Goal: Task Accomplishment & Management: Complete application form

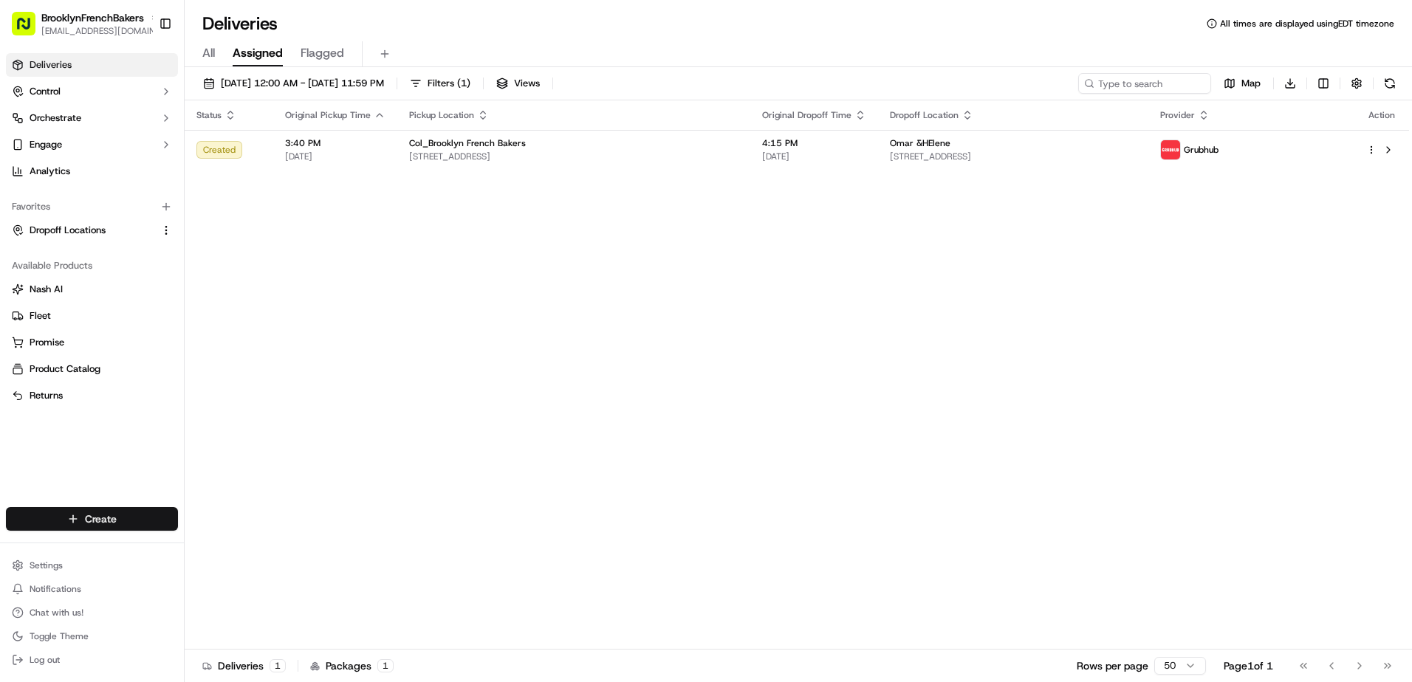
click at [105, 512] on html "BrooklynFrenchBakers [EMAIL_ADDRESS][DOMAIN_NAME] Toggle Sidebar Deliveries Con…" at bounding box center [706, 341] width 1412 height 682
click at [236, 548] on link "Delivery" at bounding box center [267, 546] width 165 height 27
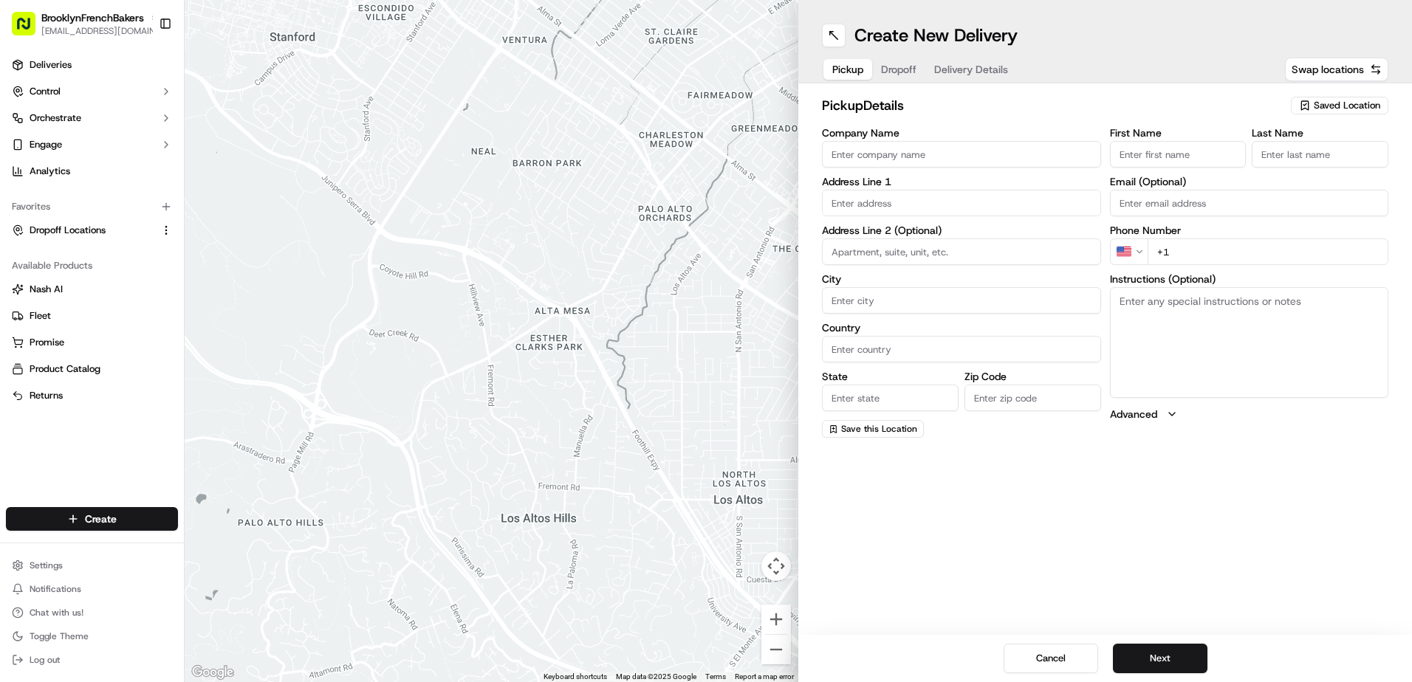
click at [1323, 104] on span "Saved Location" at bounding box center [1347, 105] width 66 height 13
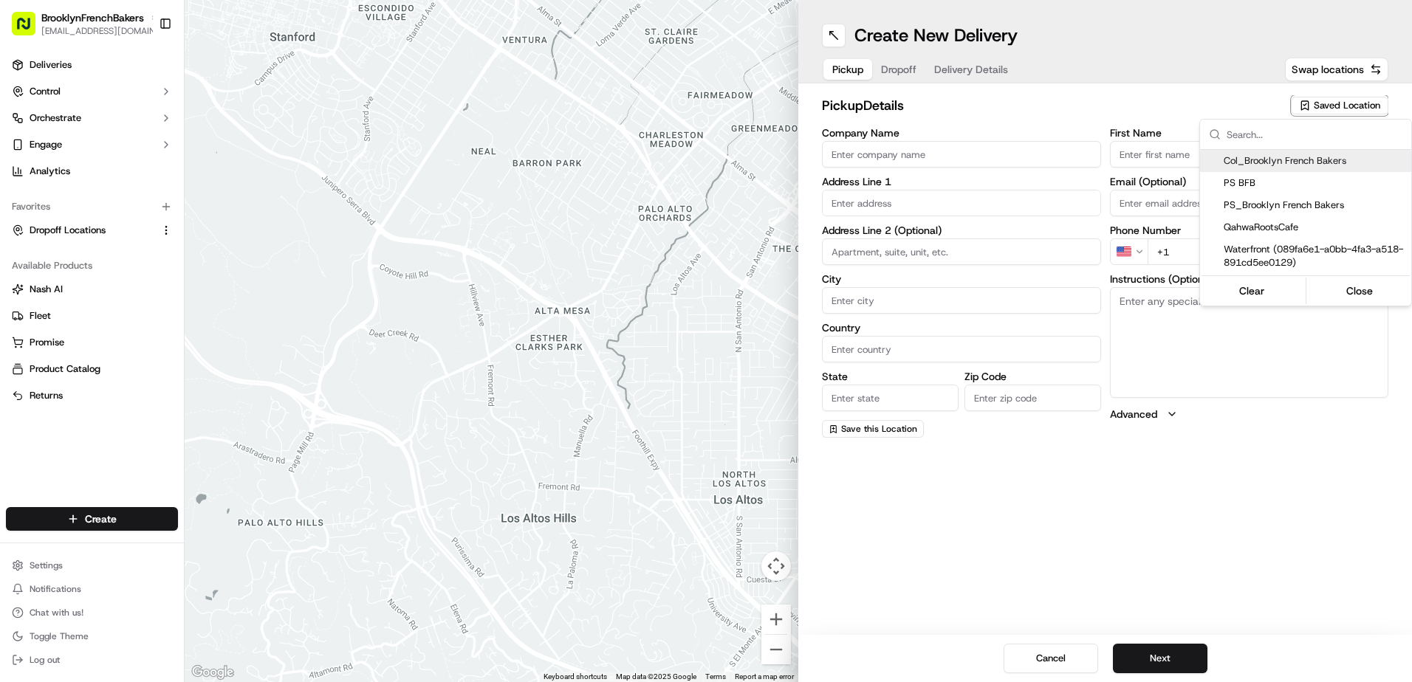
click at [1279, 157] on span "Col_Brooklyn French Bakers" at bounding box center [1315, 160] width 182 height 13
type input "Col_Brooklyn French Bakers"
type input "[STREET_ADDRESS]"
type input "[GEOGRAPHIC_DATA]"
type input "US"
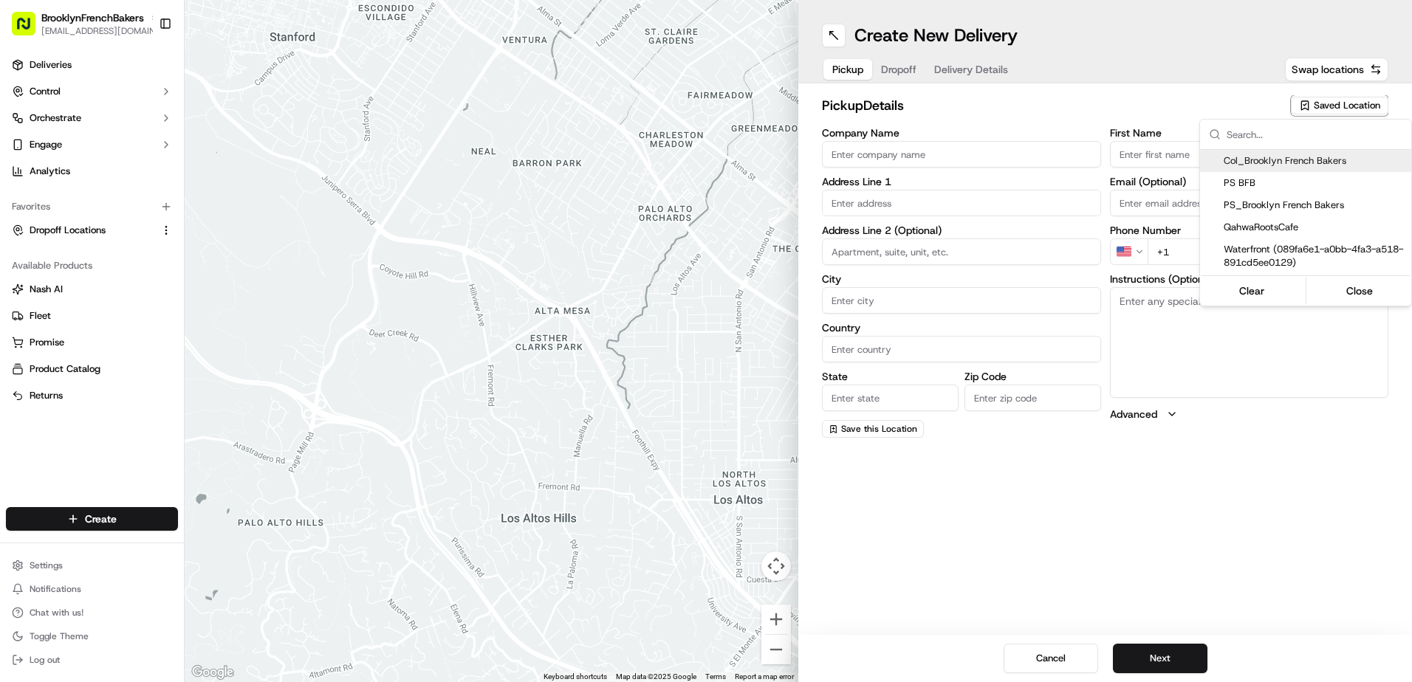
type input "NY"
type input "11231"
type input "BFB"
type input "Bakery"
type input "[PHONE_NUMBER]"
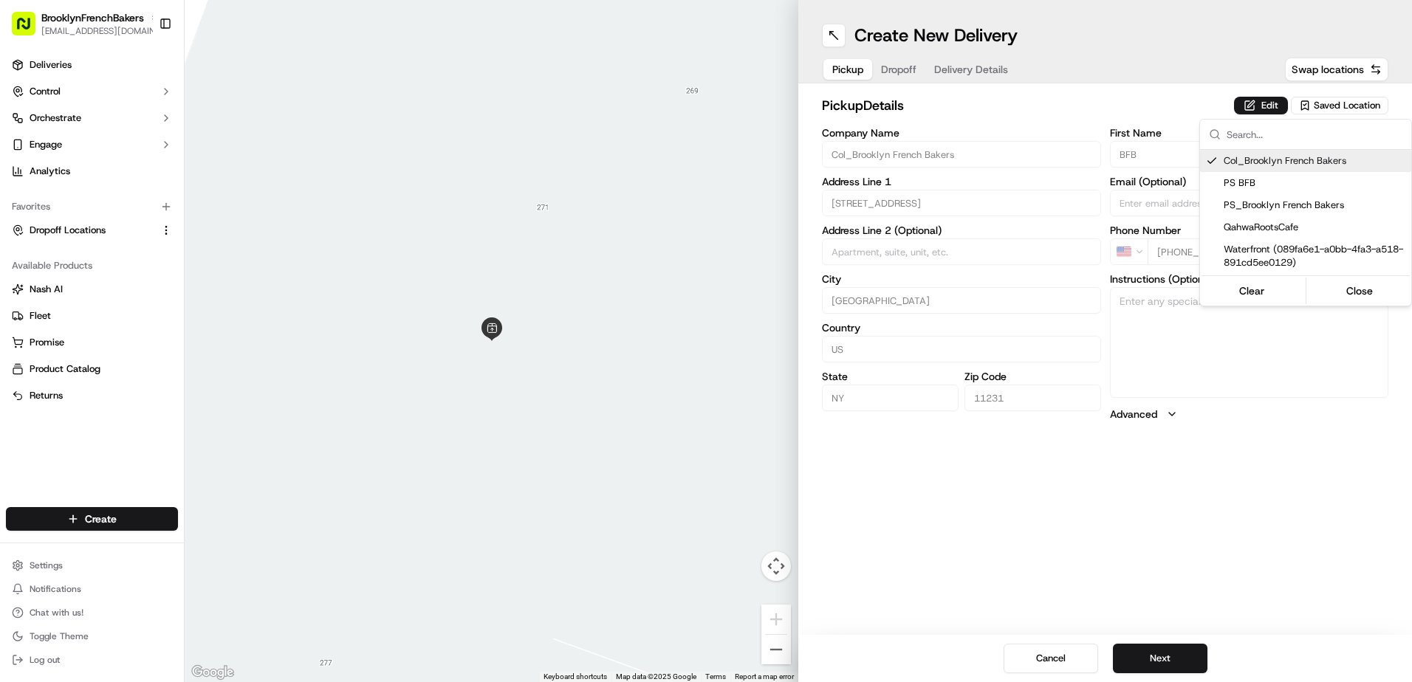
click at [898, 69] on html "BrooklynFrenchBakers [EMAIL_ADDRESS][DOMAIN_NAME] Toggle Sidebar Deliveries Con…" at bounding box center [706, 341] width 1412 height 682
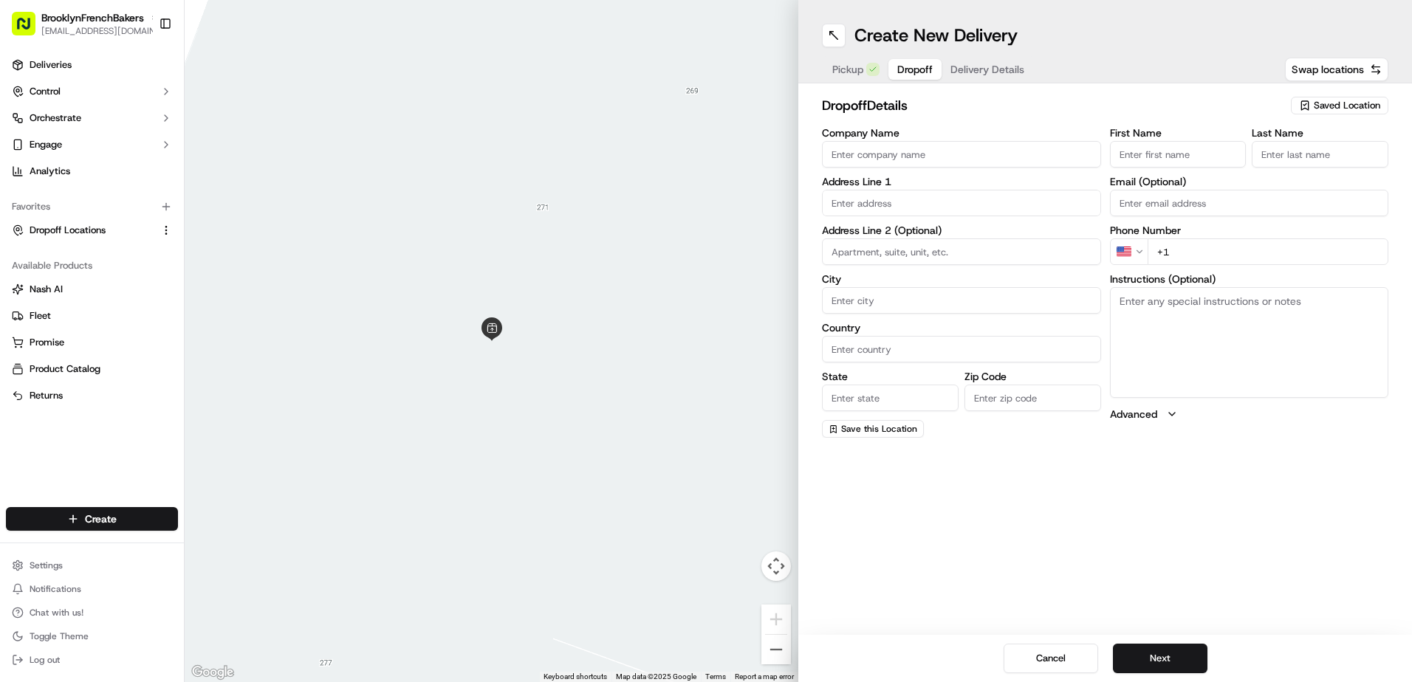
click at [898, 69] on span "Dropoff" at bounding box center [914, 69] width 35 height 15
click at [848, 74] on span "Pickup" at bounding box center [847, 69] width 31 height 15
click at [893, 72] on button "Dropoff" at bounding box center [898, 69] width 53 height 21
click at [1320, 106] on span "Saved Location" at bounding box center [1347, 105] width 66 height 13
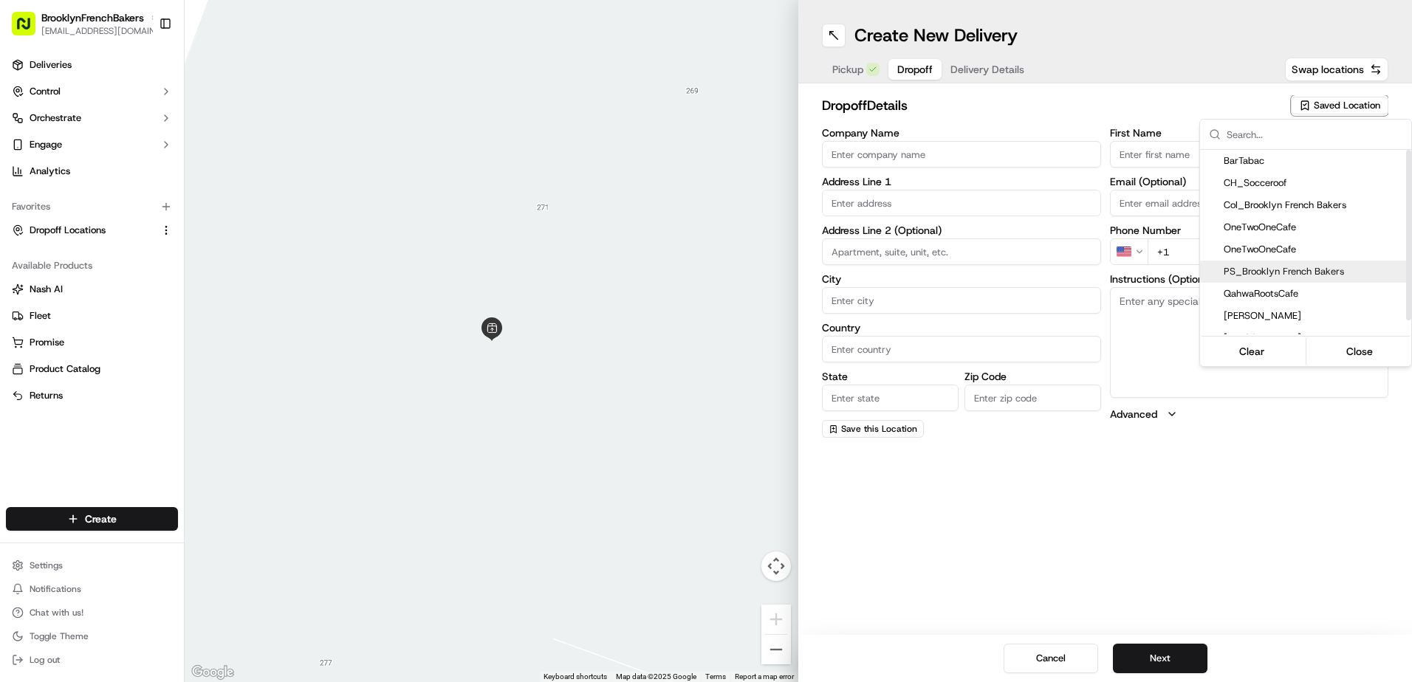
click at [1255, 268] on span "PS_Brooklyn French Bakers" at bounding box center [1315, 271] width 182 height 13
type input "PS_Brooklyn French Bakers"
type input "[STREET_ADDRESS]"
type input "[GEOGRAPHIC_DATA]"
type input "US"
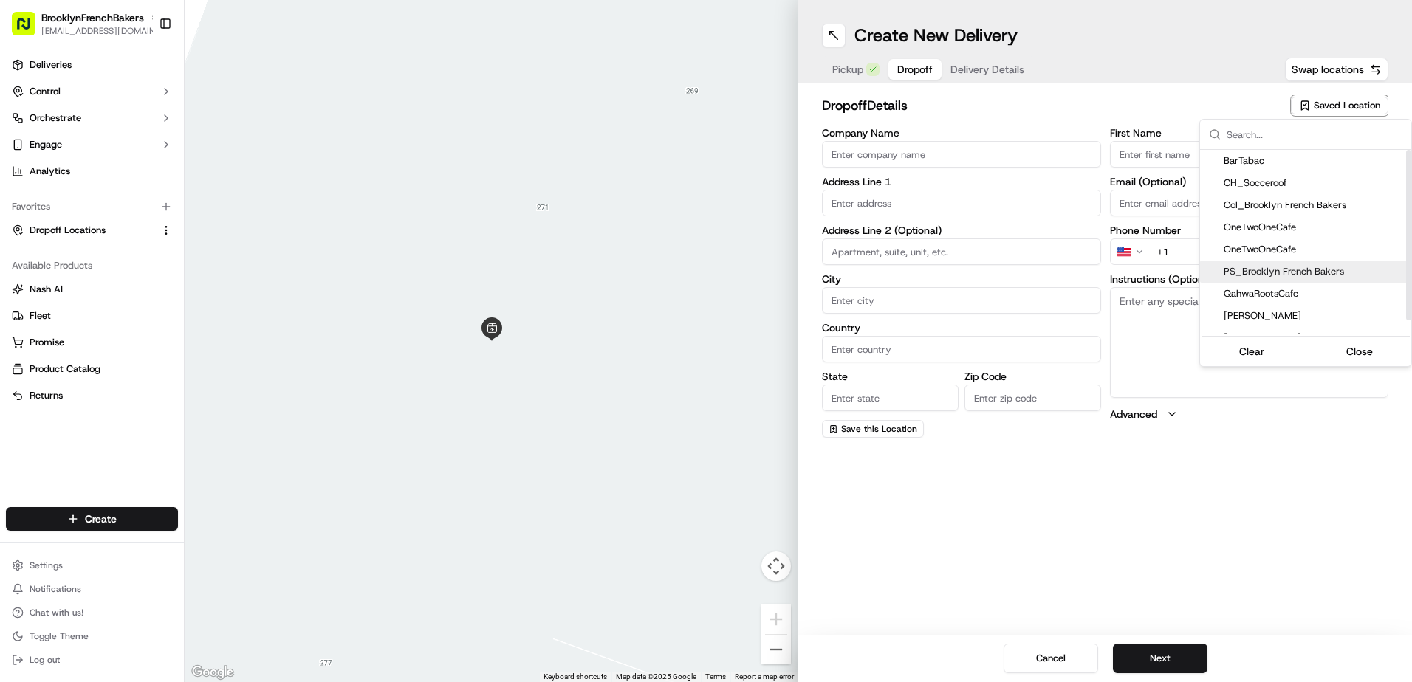
type input "NY"
type input "11215"
type input "BFB"
type input "PSlope"
type input "[PHONE_NUMBER]"
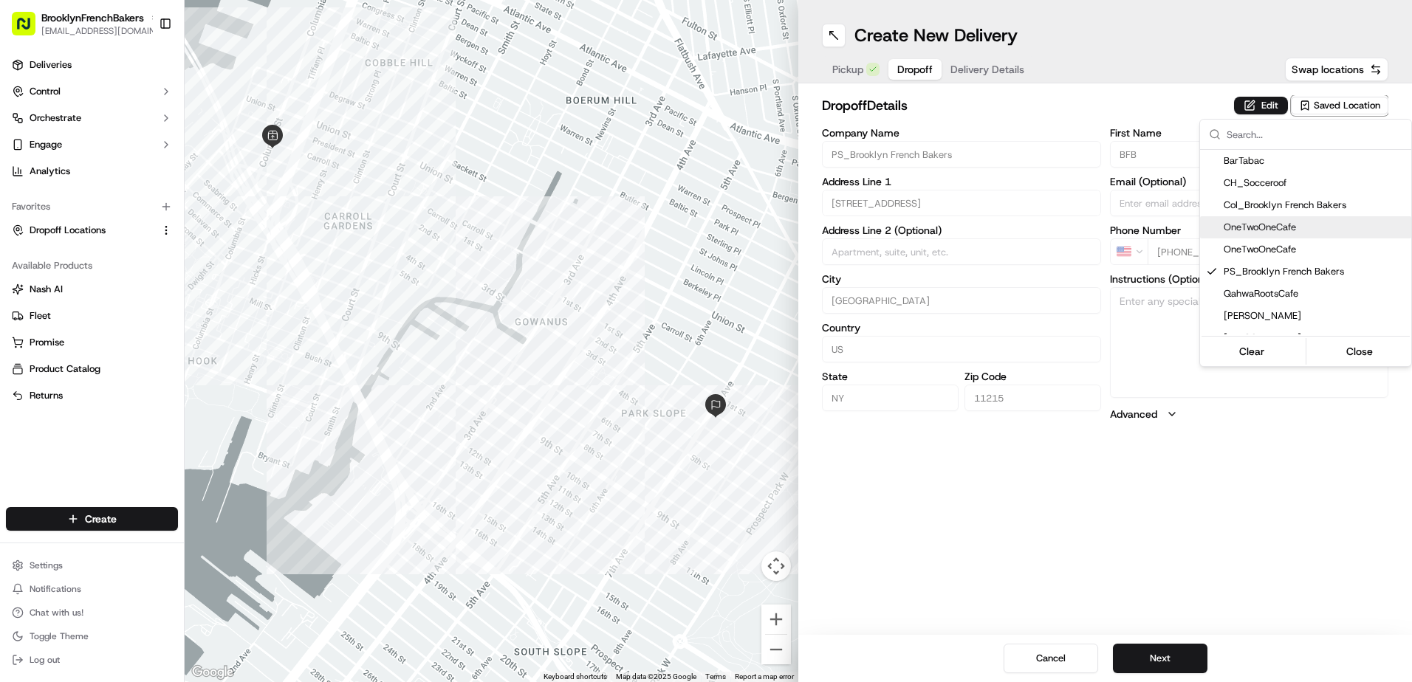
click at [999, 70] on html "BrooklynFrenchBakers [EMAIL_ADDRESS][DOMAIN_NAME] Toggle Sidebar Deliveries Con…" at bounding box center [706, 341] width 1412 height 682
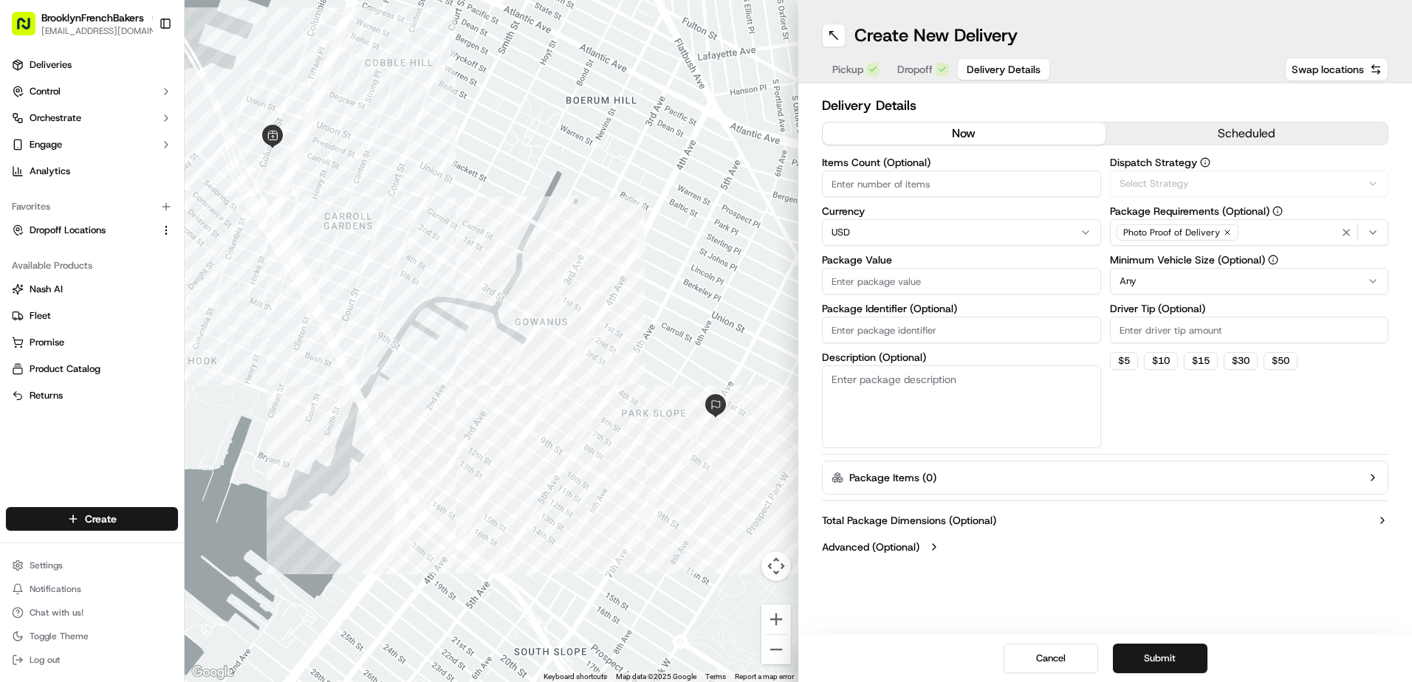
click at [999, 70] on span "Delivery Details" at bounding box center [1004, 69] width 74 height 15
click at [1263, 136] on button "scheduled" at bounding box center [1246, 134] width 283 height 22
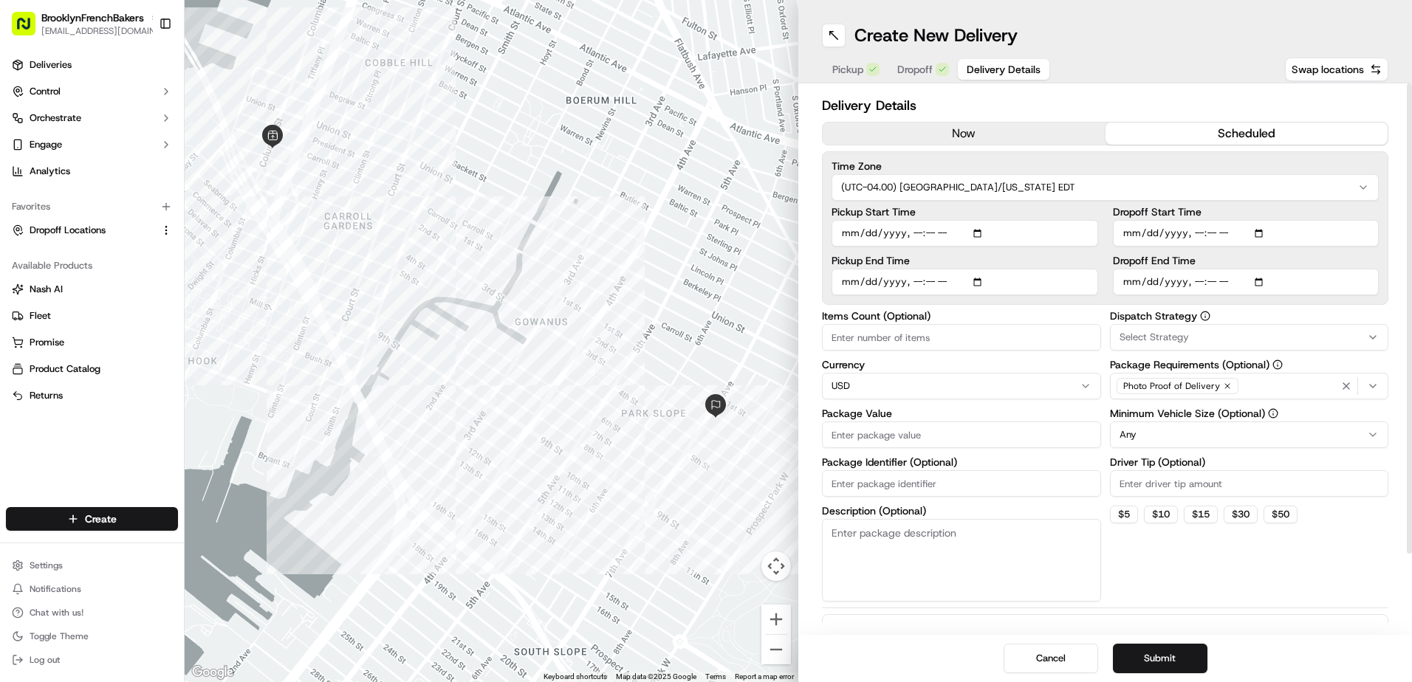
click at [1132, 233] on input "Dropoff Start Time" at bounding box center [1246, 233] width 267 height 27
click at [1263, 236] on input "Dropoff Start Time" at bounding box center [1246, 233] width 267 height 27
type input "[DATE]T10:45"
click at [1386, 212] on div "Time Zone (UTC-04.00) [GEOGRAPHIC_DATA]/[US_STATE] EDT Pickup Start Time Pickup…" at bounding box center [1105, 228] width 566 height 154
click at [1261, 286] on input "Dropoff End Time" at bounding box center [1246, 282] width 267 height 27
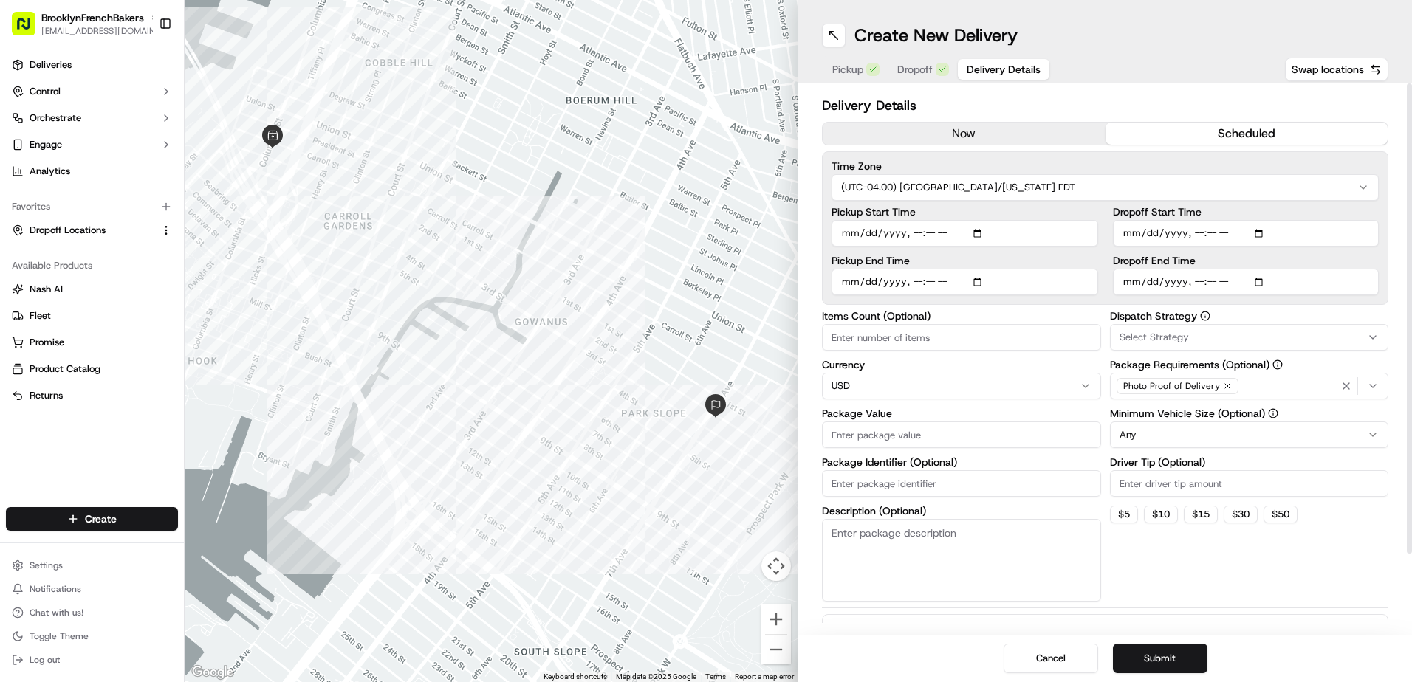
click at [1383, 253] on div "Time Zone (UTC-04.00) [GEOGRAPHIC_DATA]/[US_STATE] EDT Pickup Start Time Pickup…" at bounding box center [1105, 228] width 566 height 154
click at [1331, 284] on input "Dropoff End Time" at bounding box center [1246, 282] width 267 height 27
click at [1207, 284] on input "Dropoff End Time" at bounding box center [1246, 282] width 267 height 27
type input "[DATE]T11:15"
click at [1179, 659] on button "Submit" at bounding box center [1160, 659] width 95 height 30
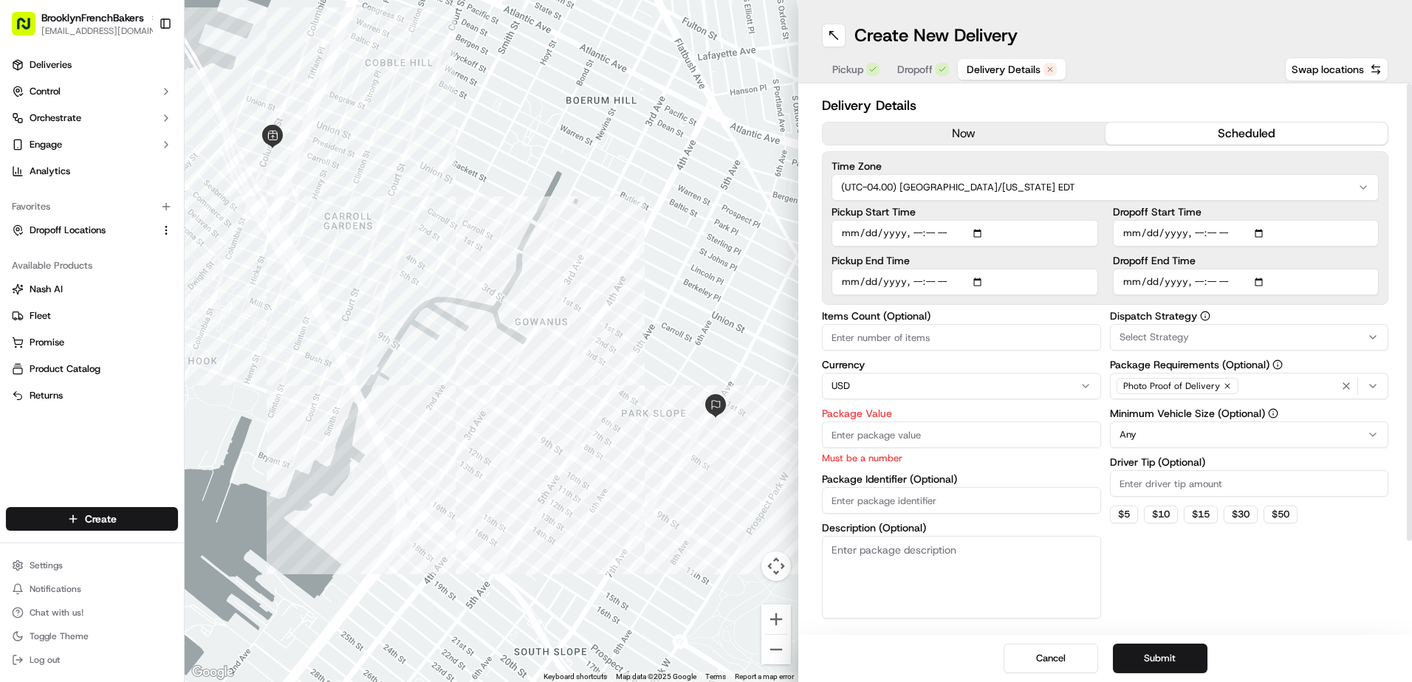
click at [1020, 438] on input "Package Value" at bounding box center [961, 435] width 279 height 27
type input "3"
type input "200"
click at [1155, 660] on button "Submit" at bounding box center [1160, 659] width 95 height 30
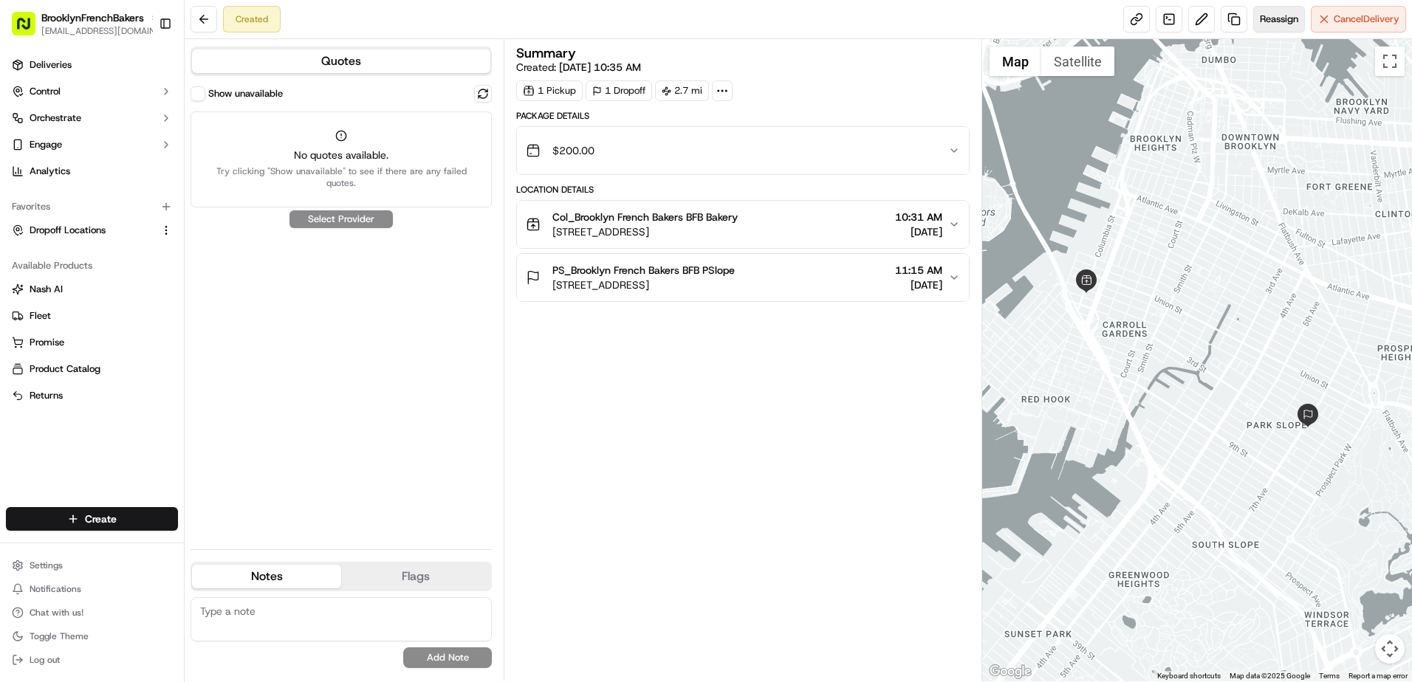
click at [1275, 16] on span "Reassign" at bounding box center [1279, 19] width 38 height 13
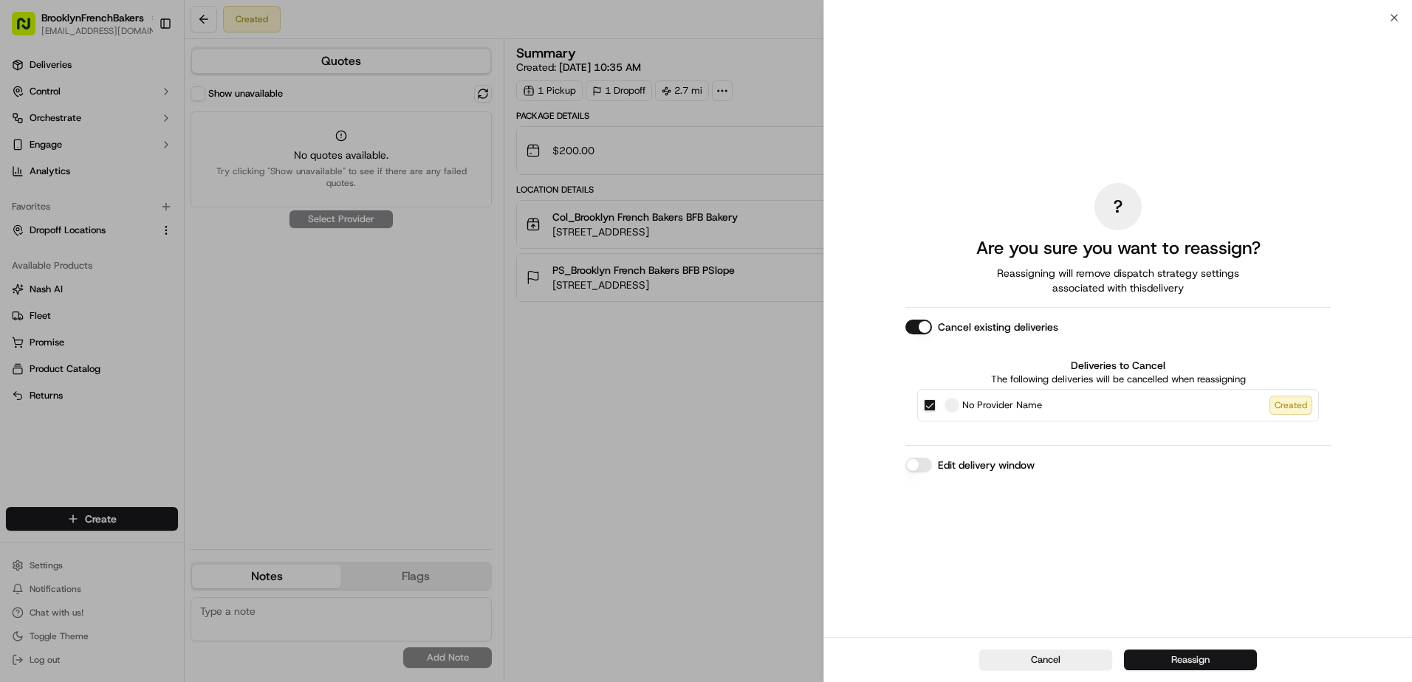
click at [1189, 666] on button "Reassign" at bounding box center [1190, 660] width 133 height 21
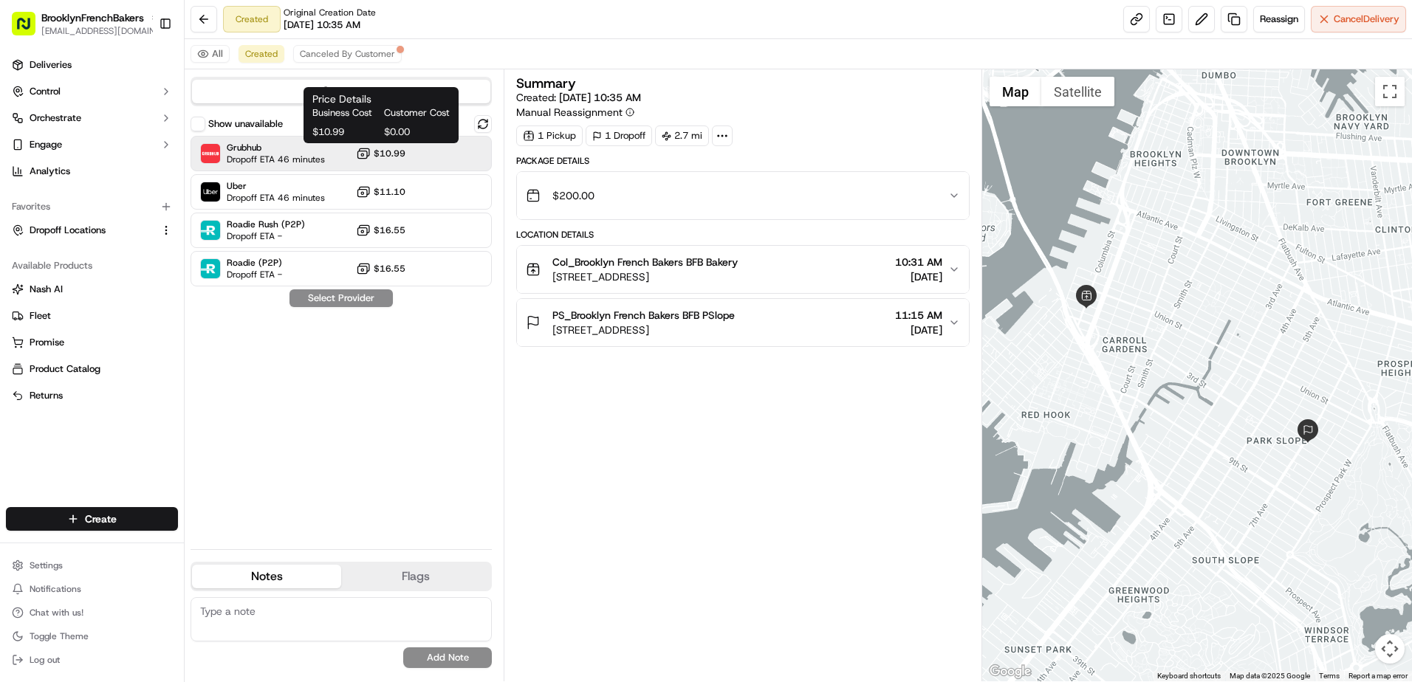
click at [399, 152] on span "$10.99" at bounding box center [390, 154] width 32 height 12
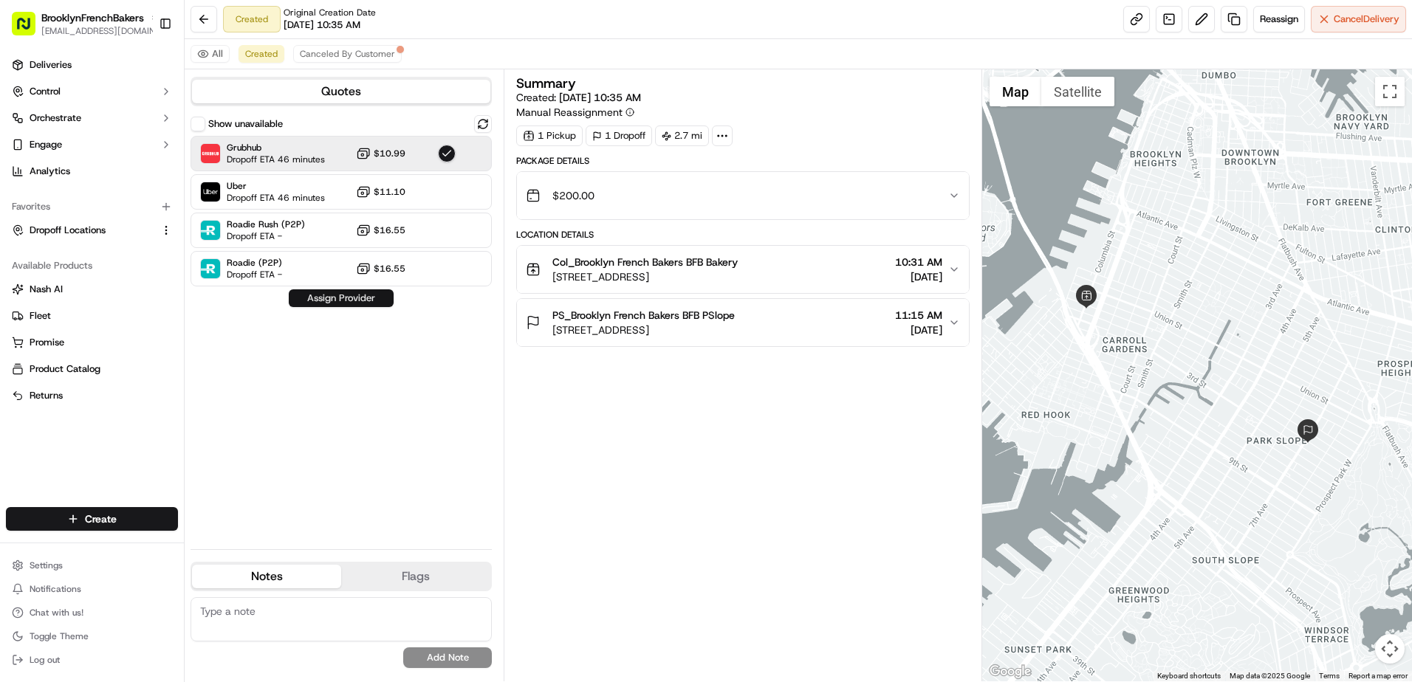
click at [339, 297] on button "Assign Provider" at bounding box center [341, 298] width 105 height 18
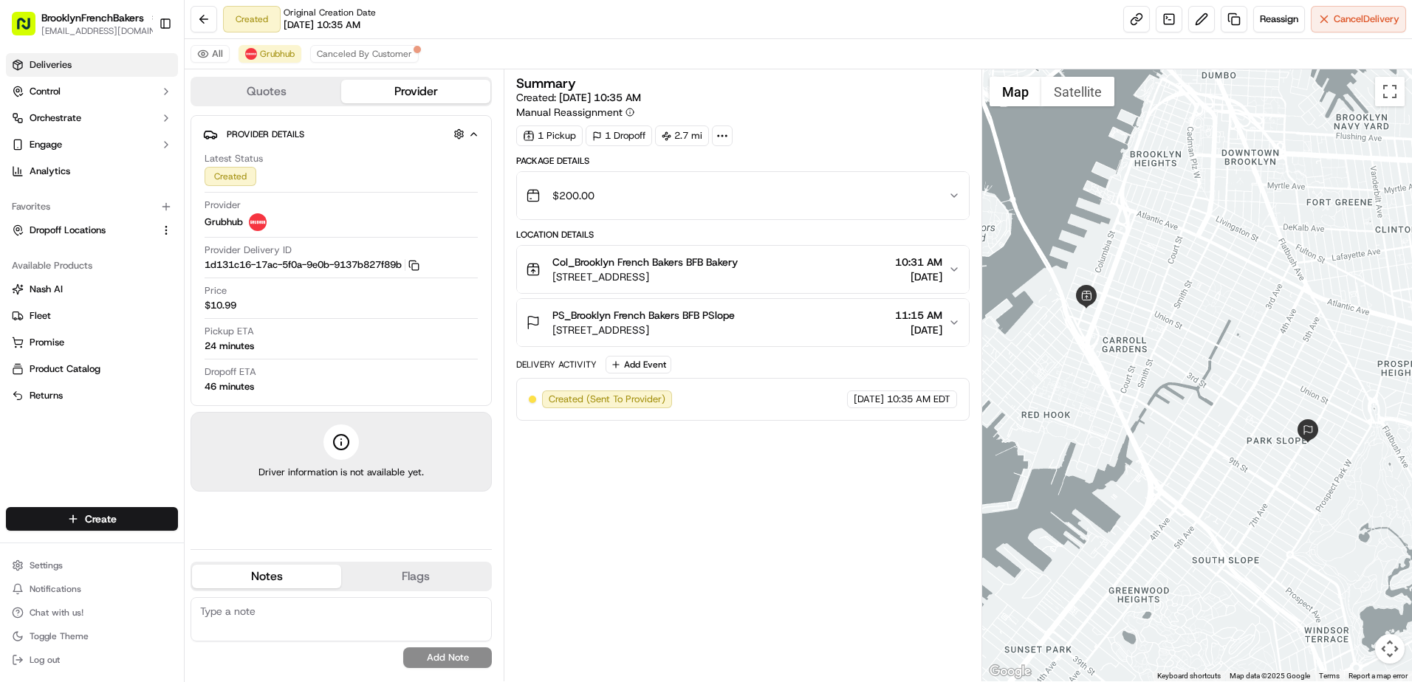
click at [106, 68] on link "Deliveries" at bounding box center [92, 65] width 172 height 24
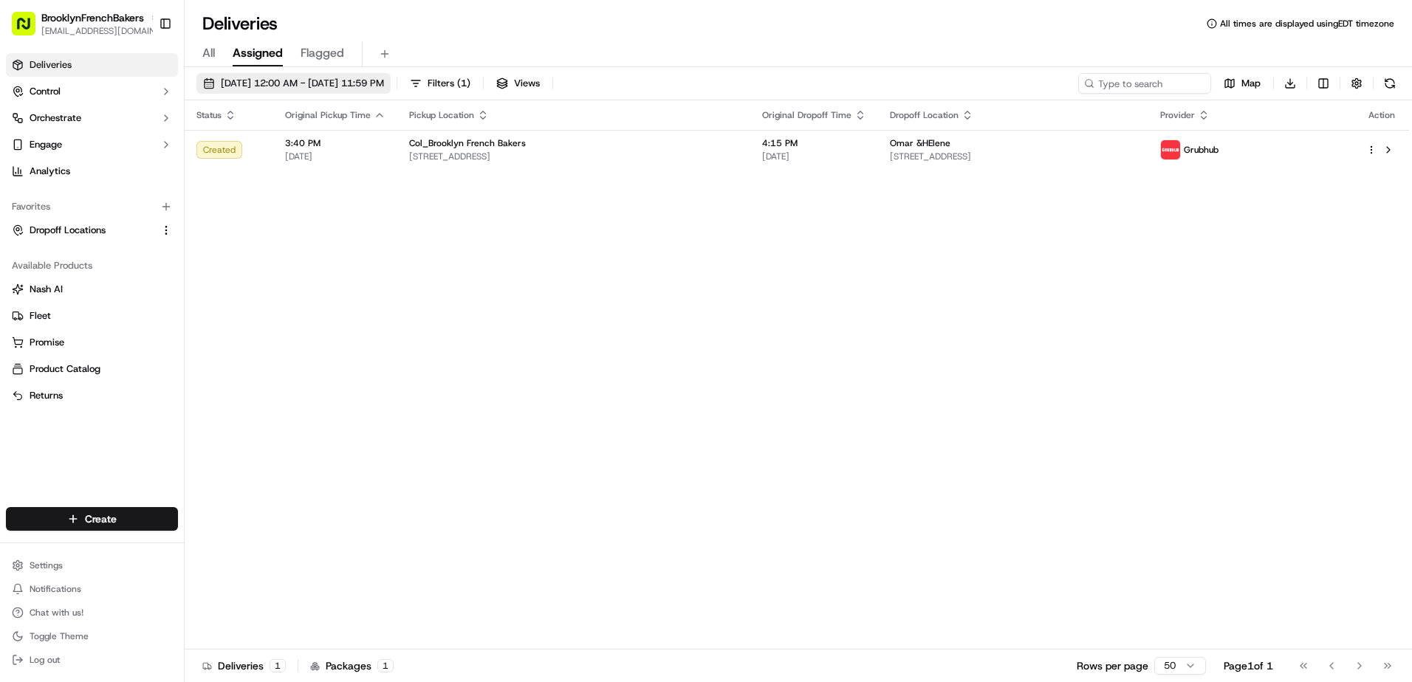
click at [384, 89] on span "[DATE] 12:00 AM - [DATE] 11:59 PM" at bounding box center [302, 83] width 163 height 13
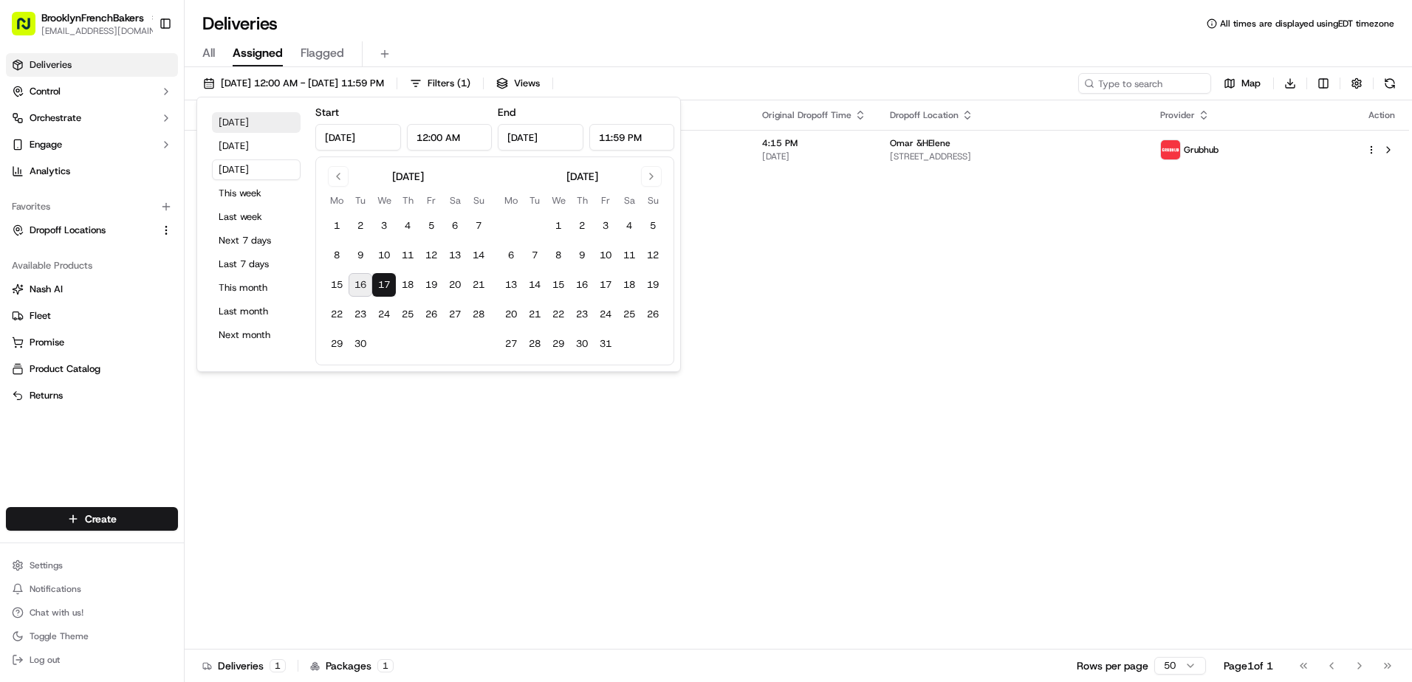
click at [256, 126] on button "[DATE]" at bounding box center [256, 122] width 89 height 21
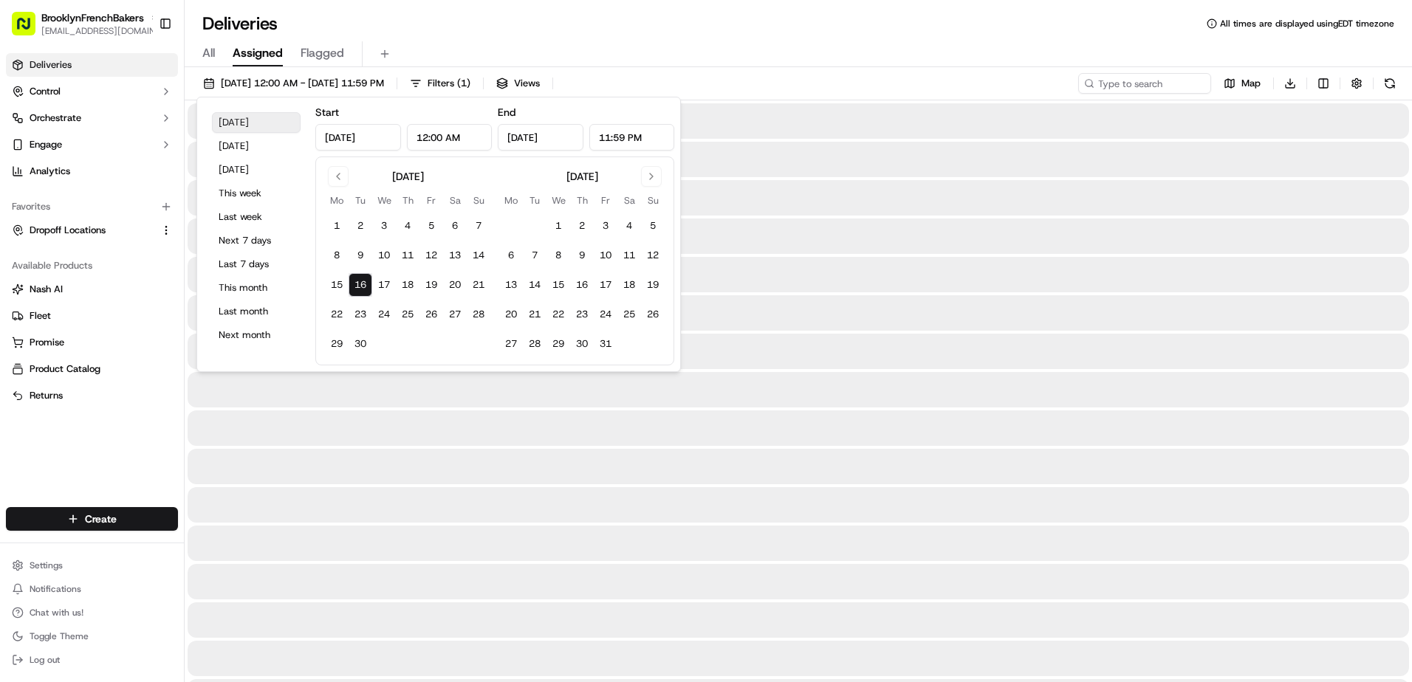
type input "[DATE]"
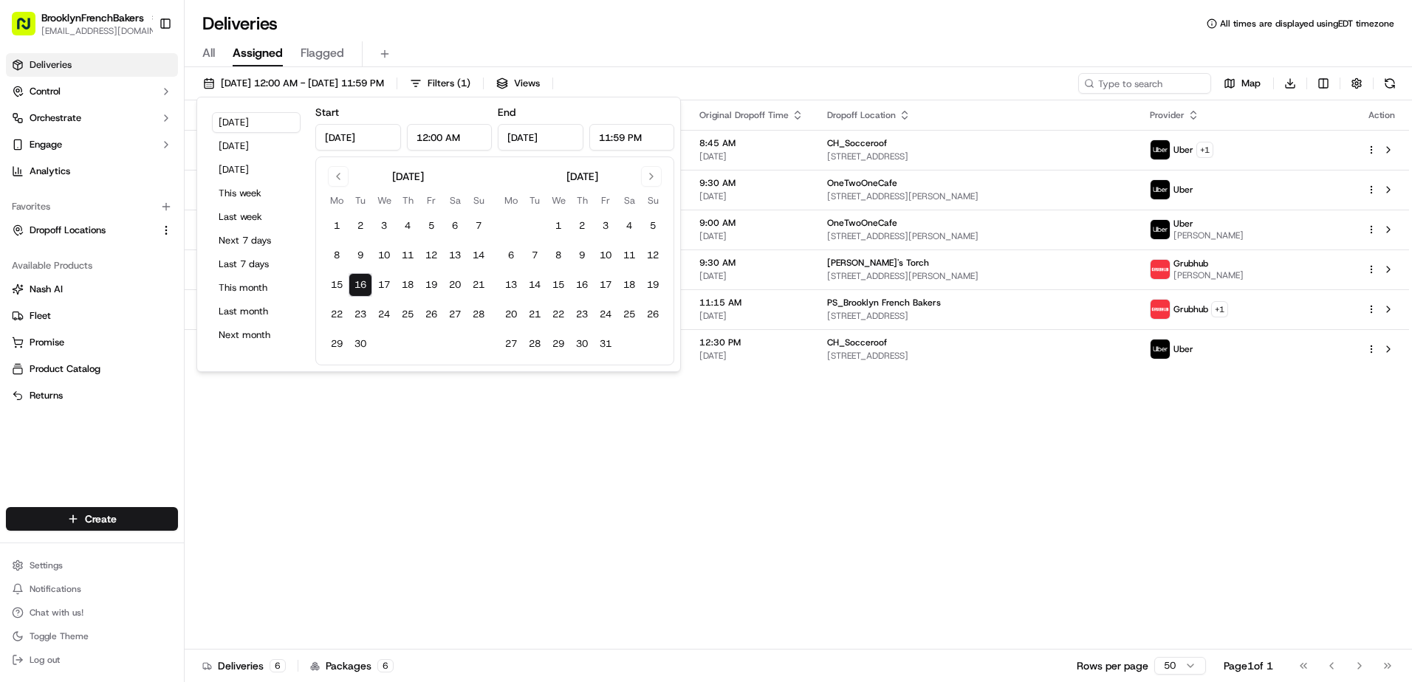
click at [518, 9] on div "Deliveries All times are displayed using EDT timezone All Assigned Flagged [DAT…" at bounding box center [798, 341] width 1227 height 682
